Goal: Information Seeking & Learning: Find specific page/section

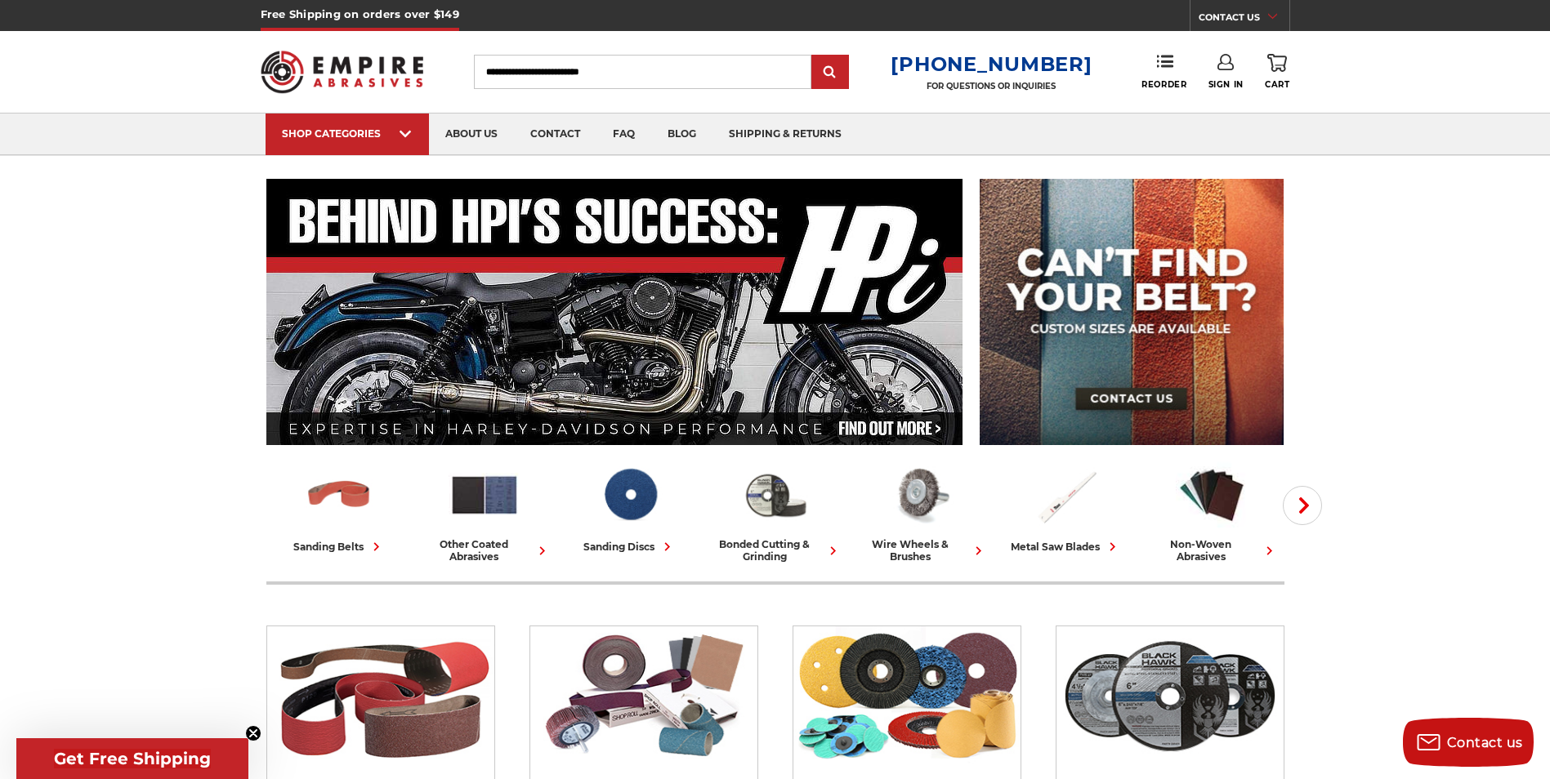
click at [604, 72] on input "Search" at bounding box center [642, 72] width 337 height 34
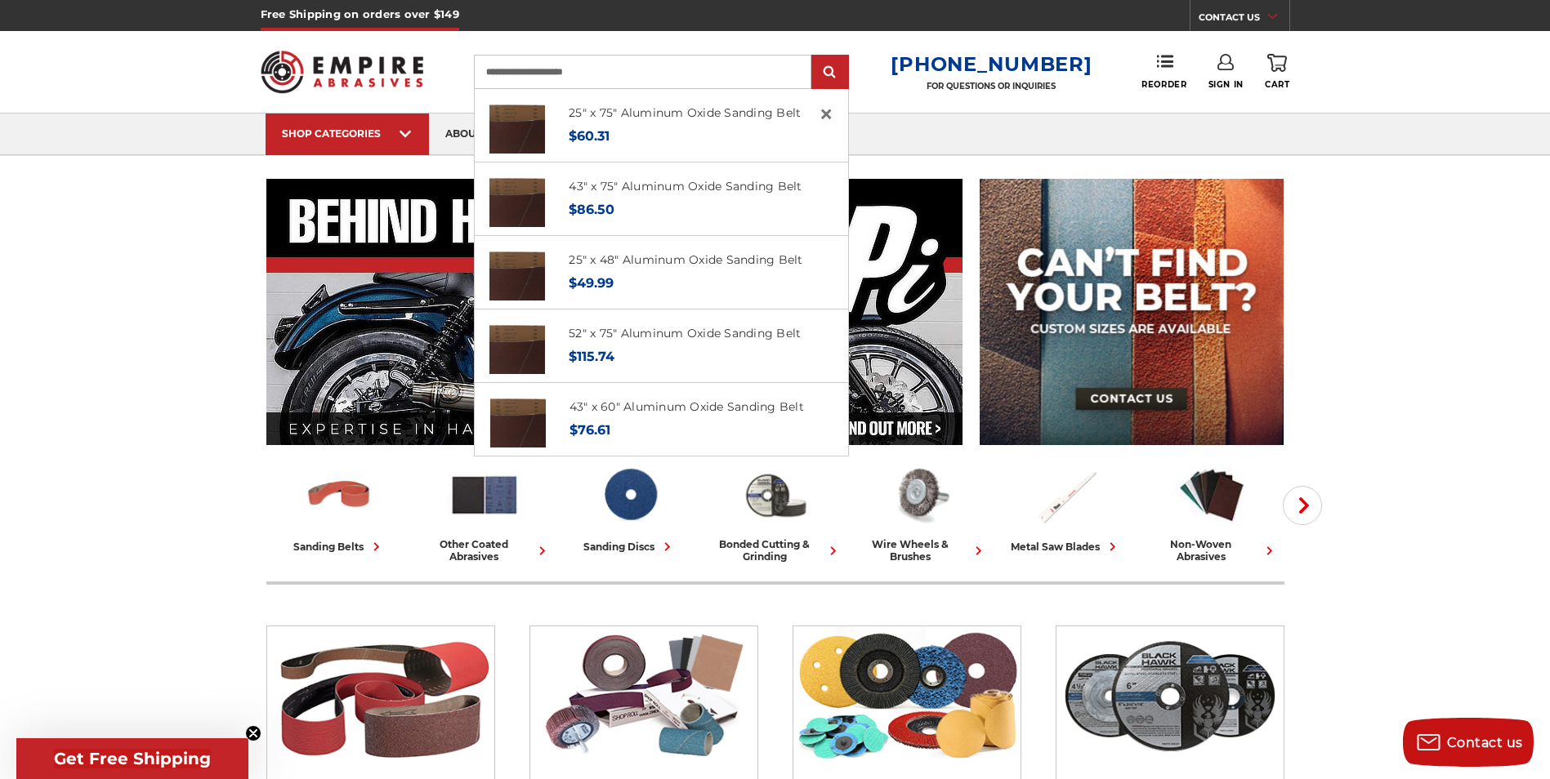
type input "**********"
click at [814, 56] on input "submit" at bounding box center [830, 72] width 33 height 33
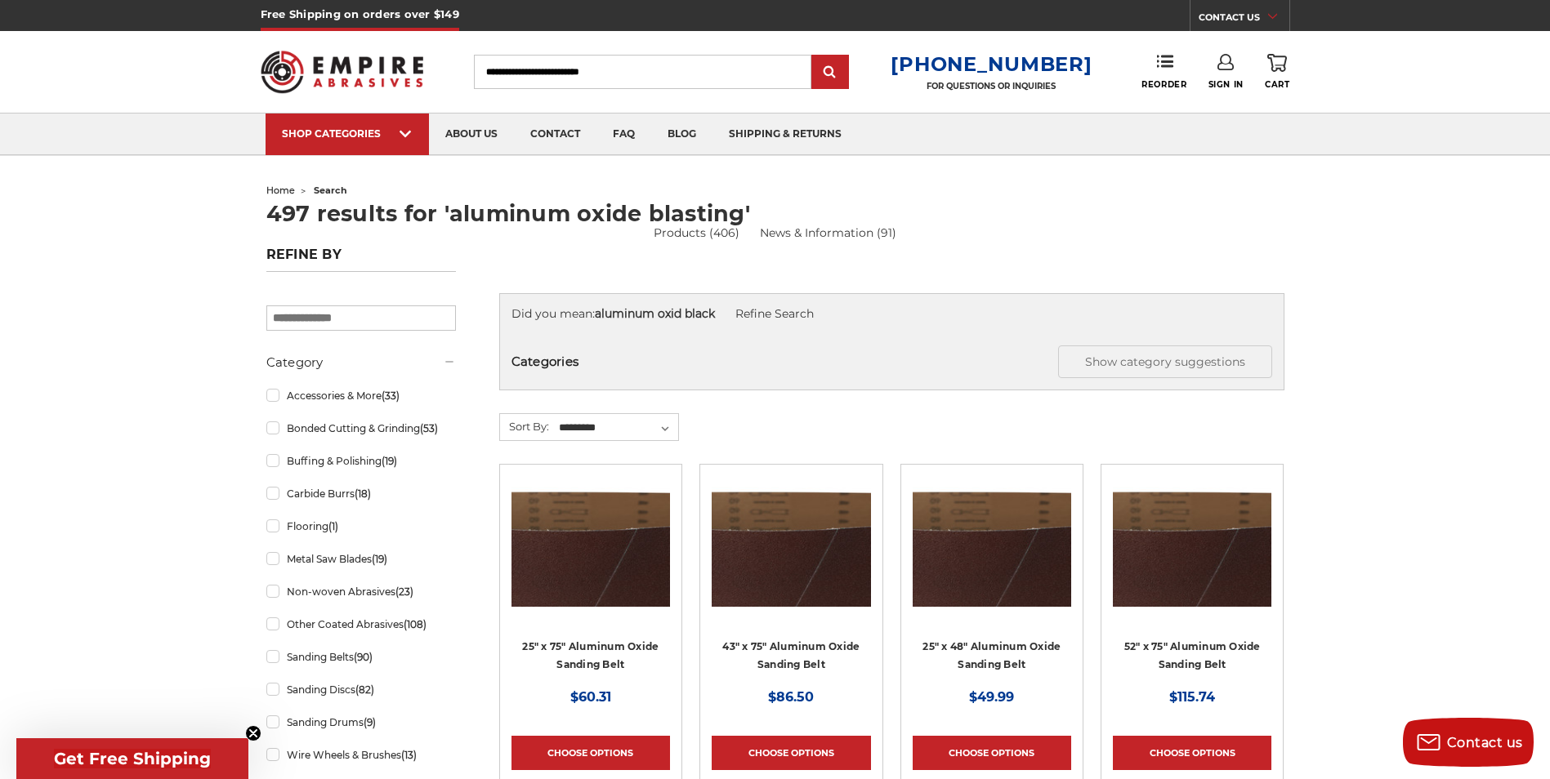
click at [253, 726] on circle "Close teaser" at bounding box center [254, 734] width 16 height 16
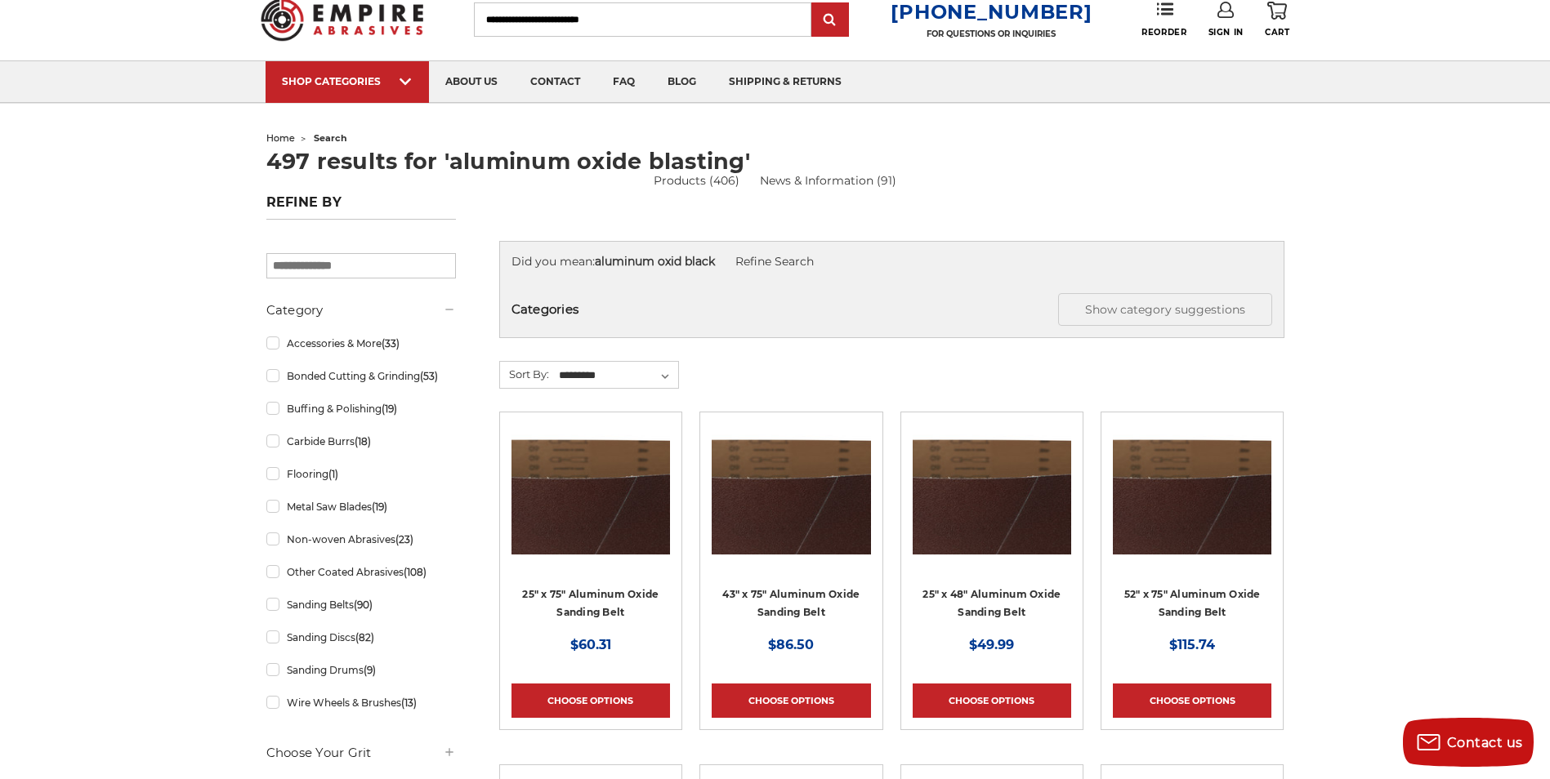
scroll to position [82, 0]
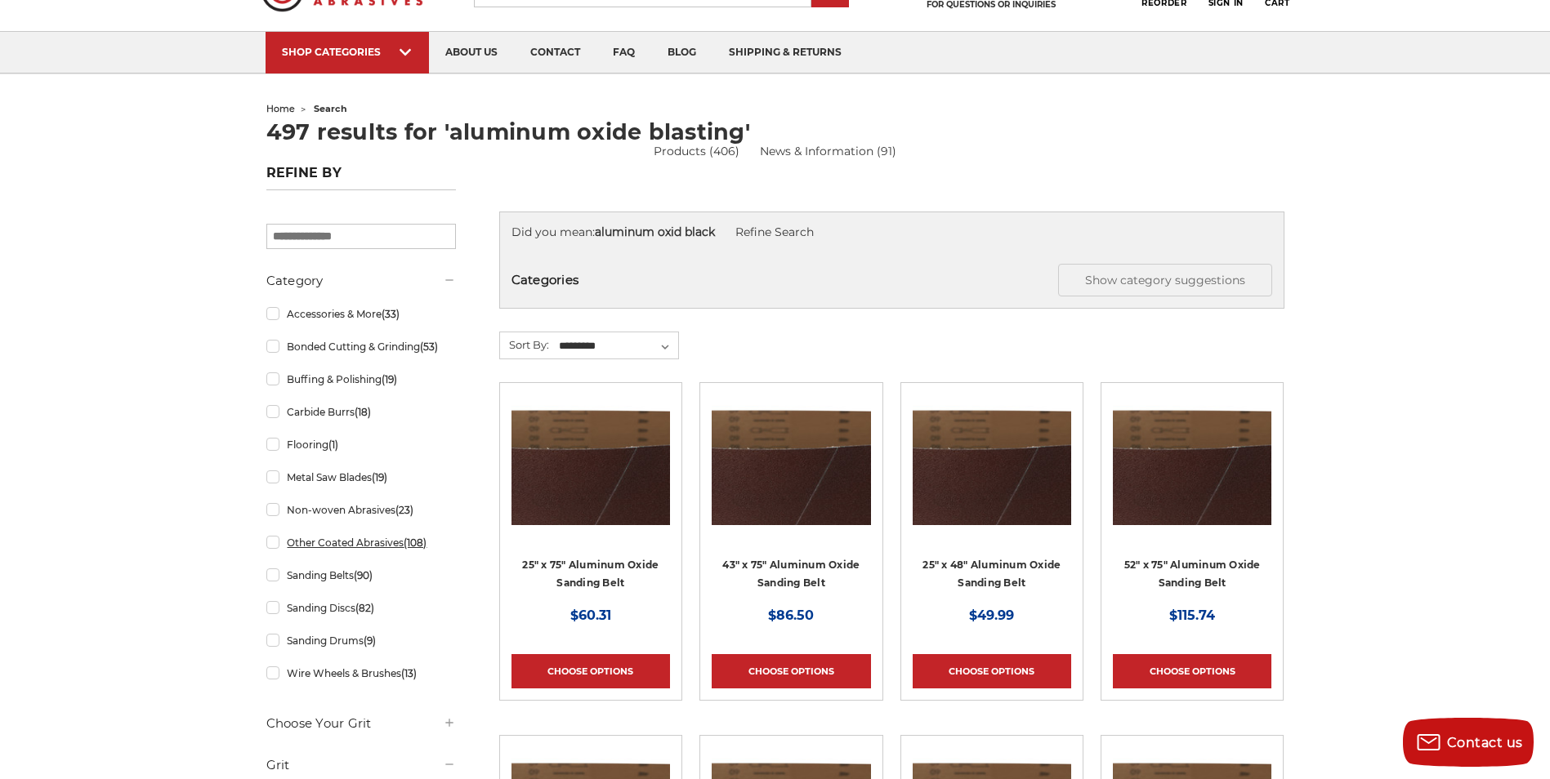
click at [273, 543] on link "Other Coated Abrasives (108)" at bounding box center [361, 543] width 190 height 29
